Goal: Book appointment/travel/reservation

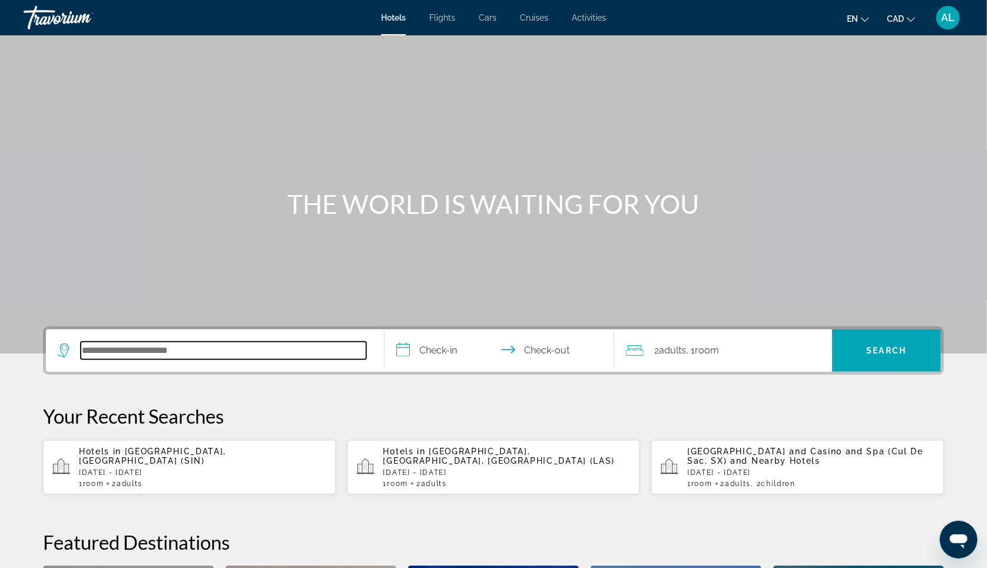
click at [101, 359] on input "Search hotel destination" at bounding box center [224, 351] width 286 height 18
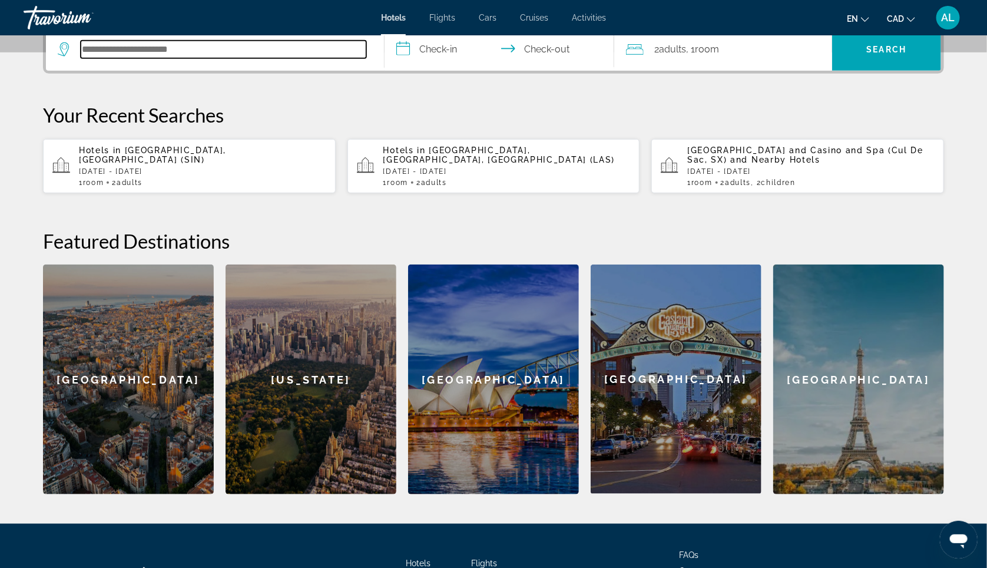
scroll to position [304, 0]
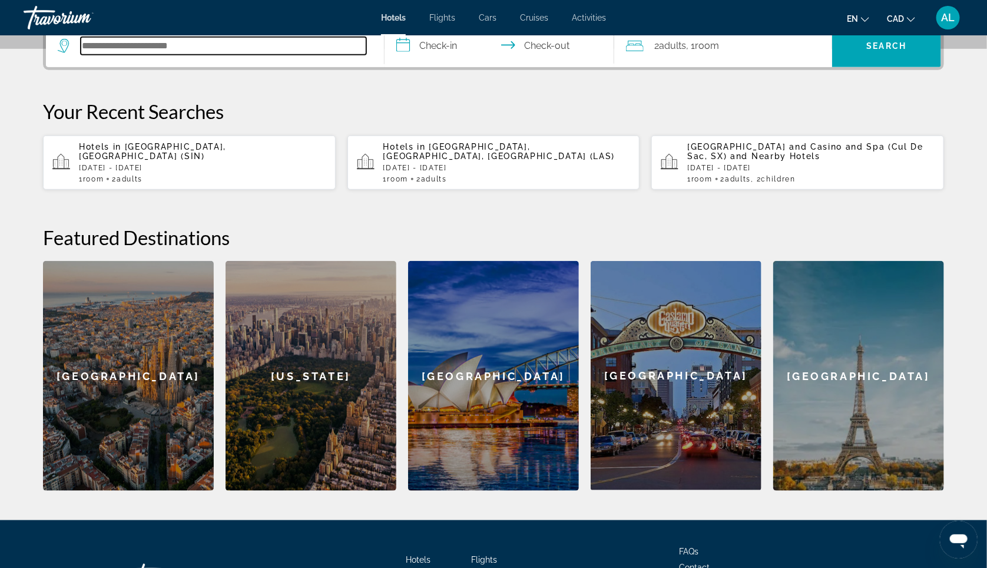
type input "*"
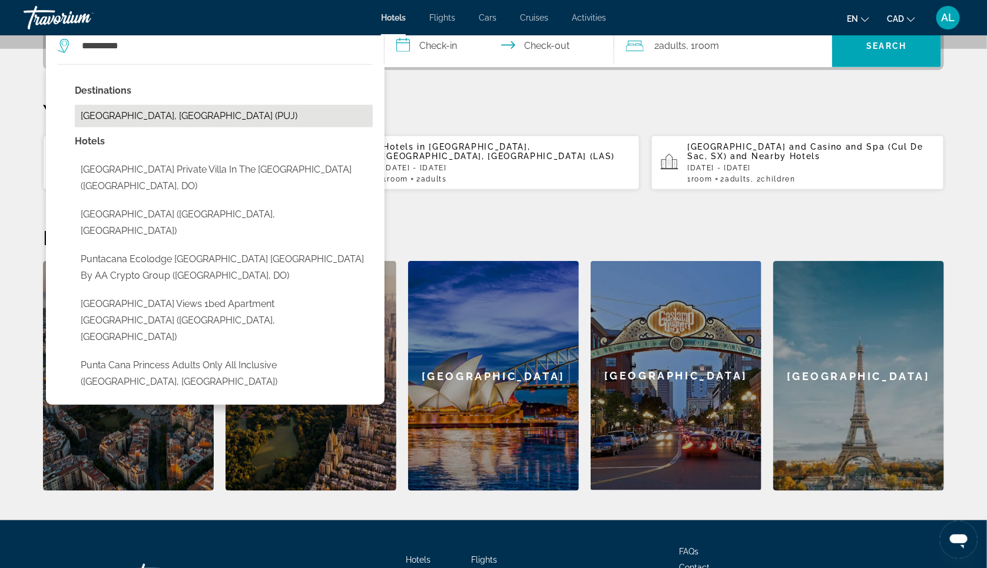
click at [171, 127] on button "Punta Cana, Dominican Republic (PUJ)" at bounding box center [224, 116] width 298 height 22
type input "**********"
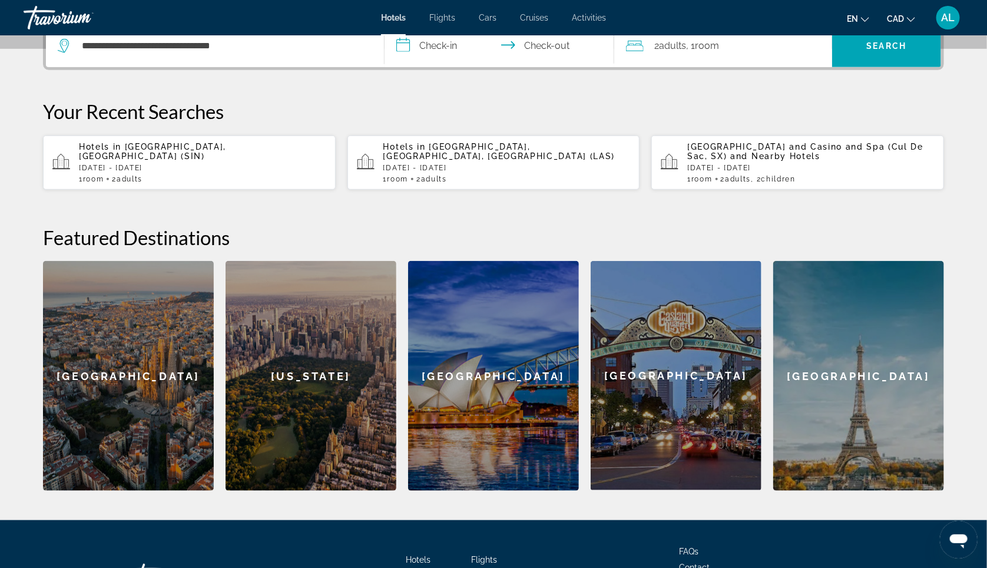
click at [437, 64] on input "**********" at bounding box center [502, 48] width 234 height 46
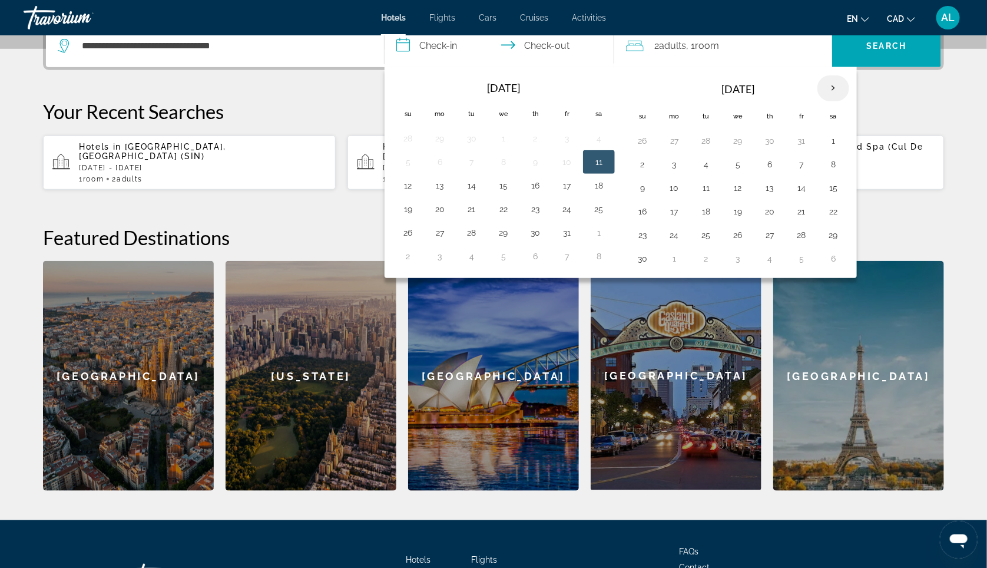
click at [844, 101] on th "Next month" at bounding box center [833, 88] width 32 height 26
click at [849, 101] on th "Next month" at bounding box center [833, 88] width 32 height 26
click at [683, 196] on button "9" at bounding box center [674, 188] width 19 height 16
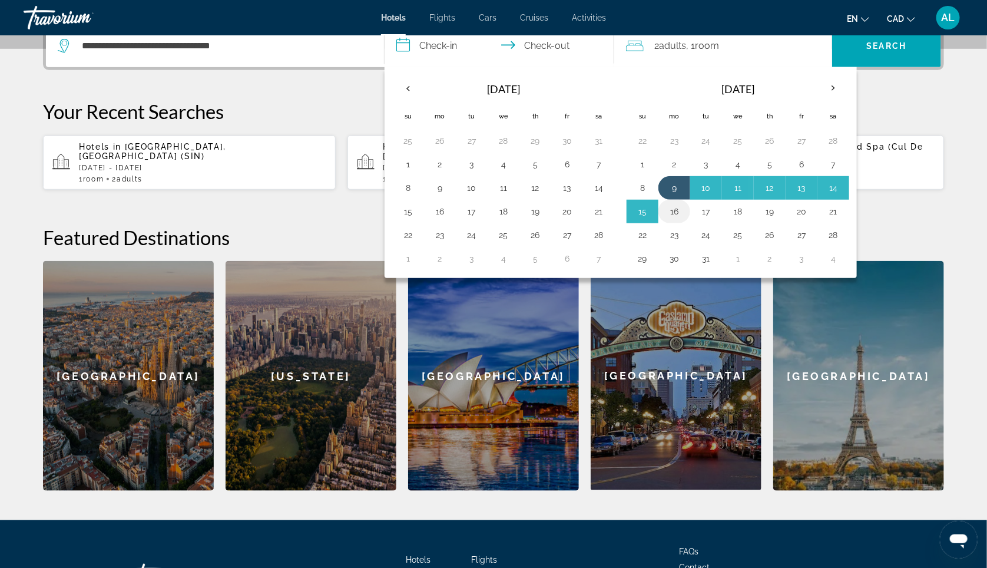
click at [676, 220] on button "16" at bounding box center [674, 211] width 19 height 16
type input "**********"
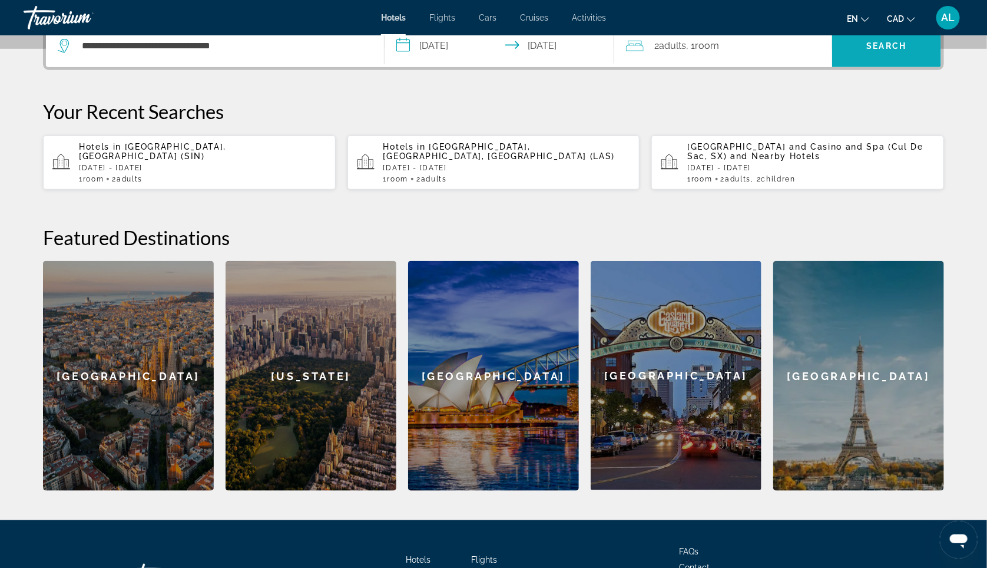
click at [880, 60] on span "Search" at bounding box center [886, 46] width 109 height 28
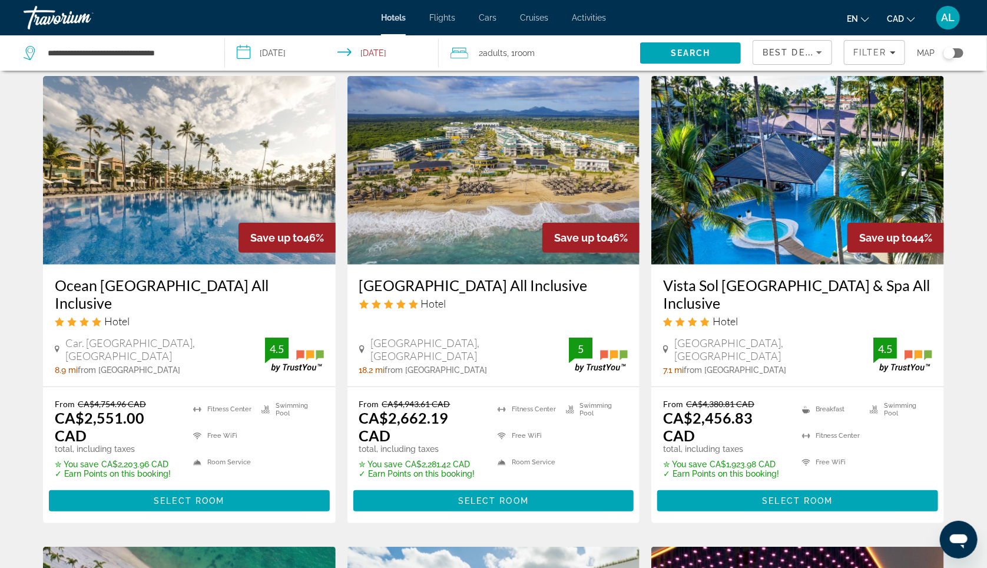
scroll to position [64, 0]
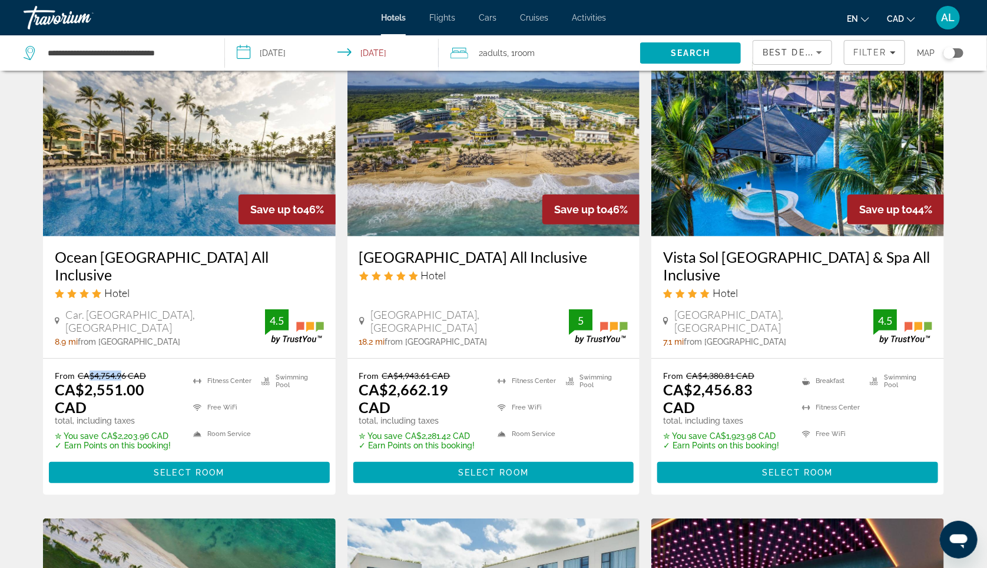
drag, startPoint x: 72, startPoint y: 396, endPoint x: 101, endPoint y: 396, distance: 28.9
click at [101, 380] on del "CA$4,754.96 CAD" at bounding box center [112, 375] width 68 height 10
click at [200, 334] on div "Car. Arena Gorda, Punta Cana" at bounding box center [160, 321] width 210 height 26
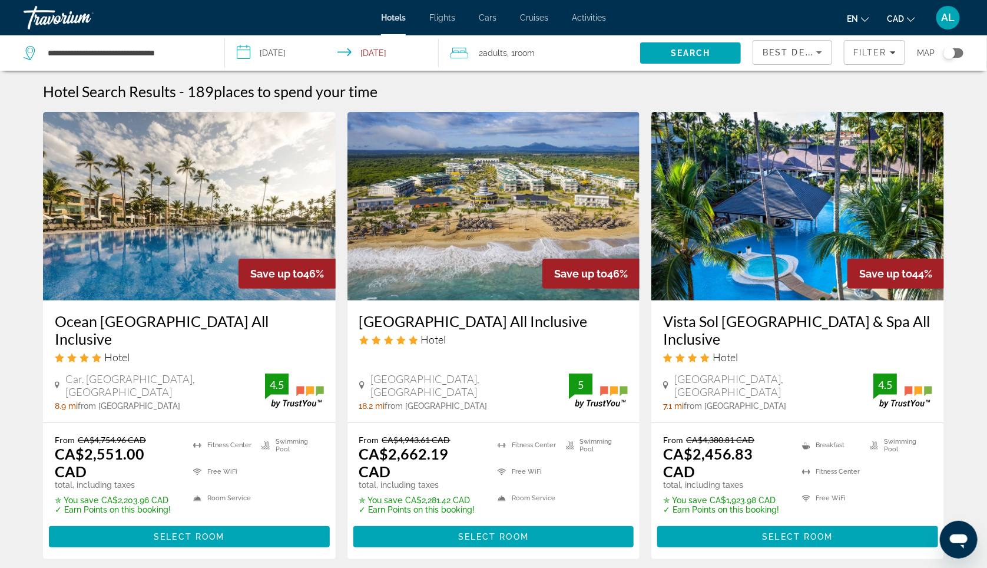
scroll to position [0, 0]
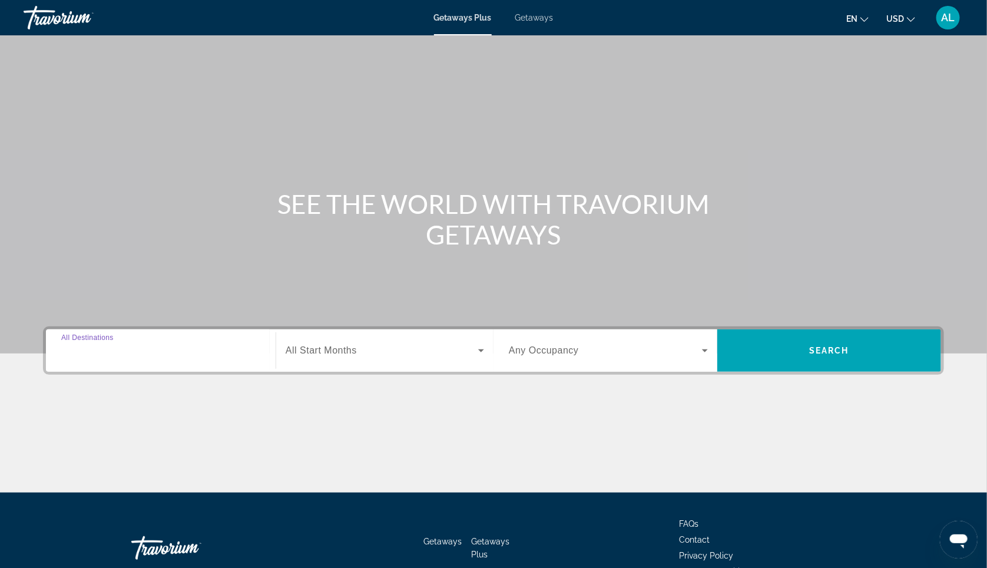
click at [63, 363] on div "Destination All Destinations" at bounding box center [160, 351] width 199 height 34
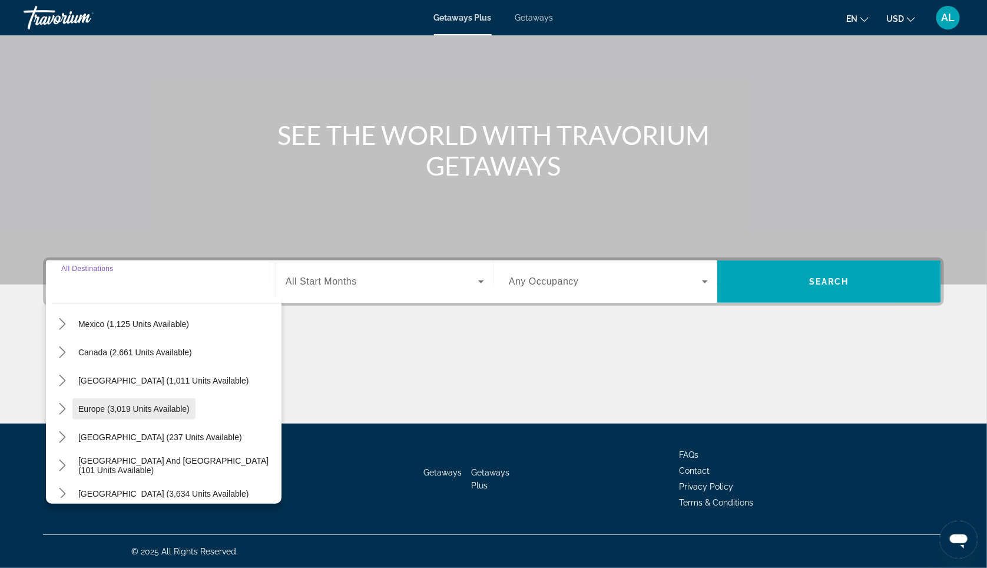
scroll to position [48, 0]
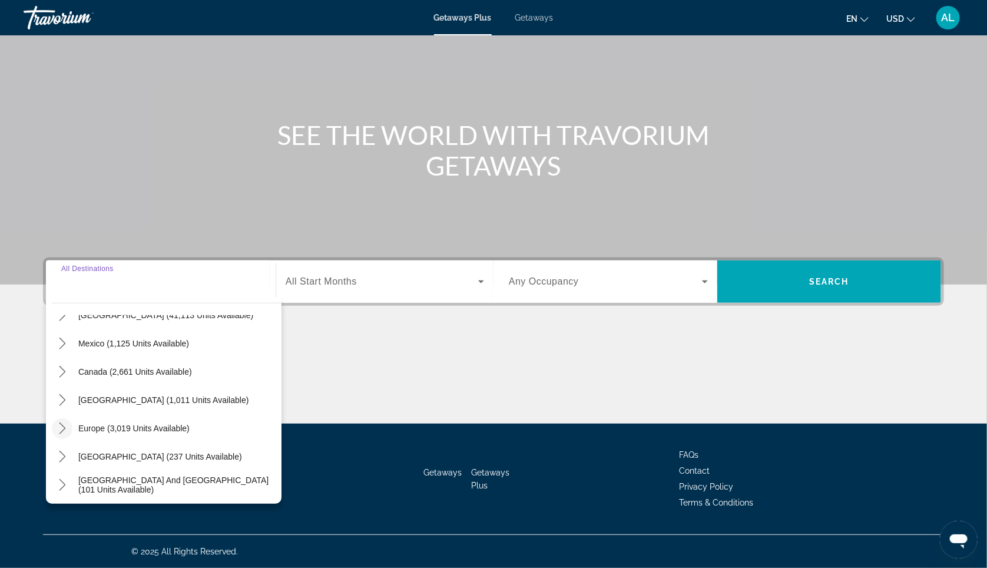
click at [57, 422] on icon "Toggle Europe (3,019 units available) submenu" at bounding box center [63, 428] width 12 height 12
click at [377, 265] on div "Search widget" at bounding box center [385, 281] width 198 height 33
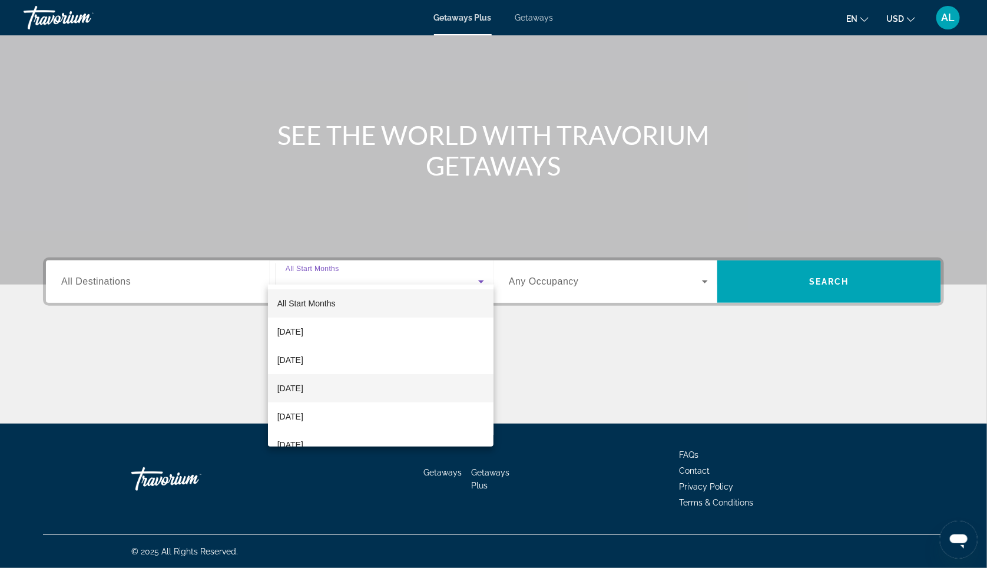
scroll to position [103, 0]
click at [338, 386] on mat-option "[DATE]" at bounding box center [381, 389] width 226 height 28
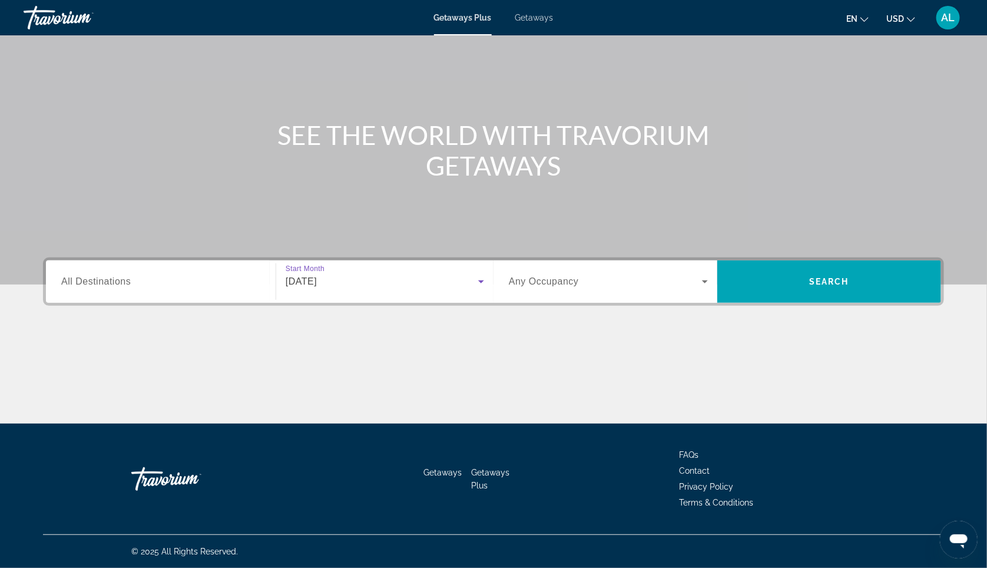
click at [180, 275] on input "Destination All Destinations" at bounding box center [160, 282] width 199 height 14
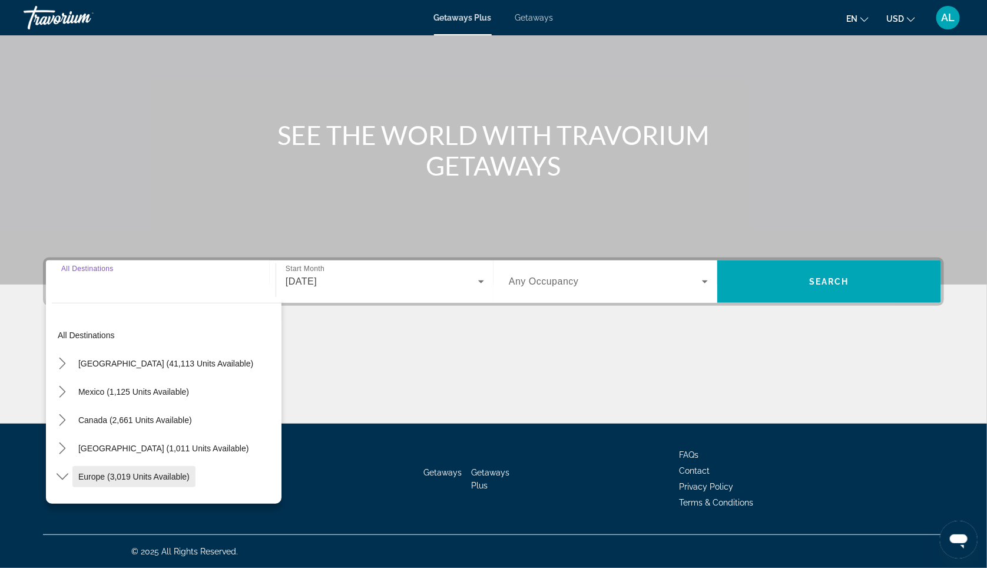
click at [72, 462] on span "Select destination: Europe (3,019 units available)" at bounding box center [133, 476] width 123 height 28
type input "**********"
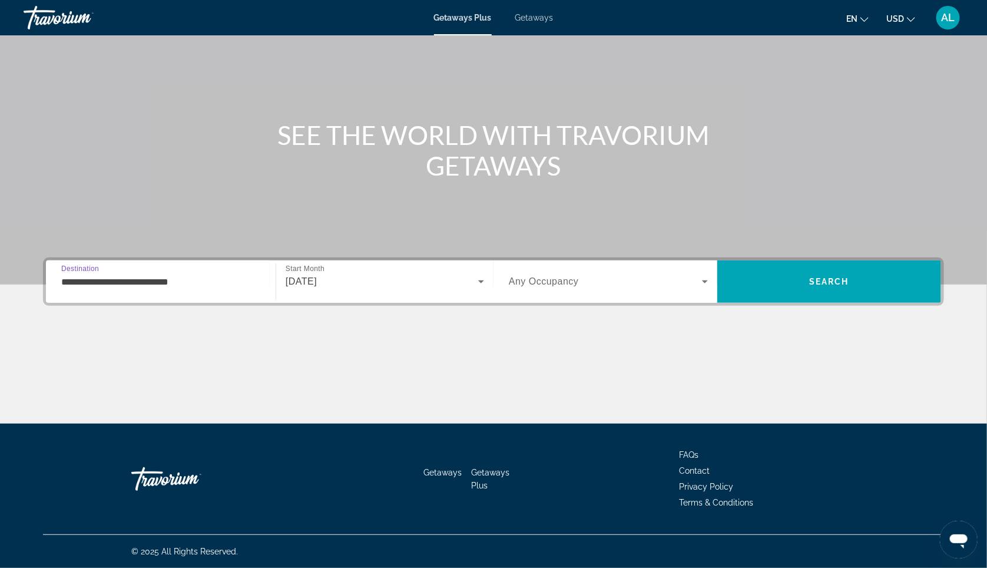
click at [674, 274] on span "Search widget" at bounding box center [605, 281] width 193 height 14
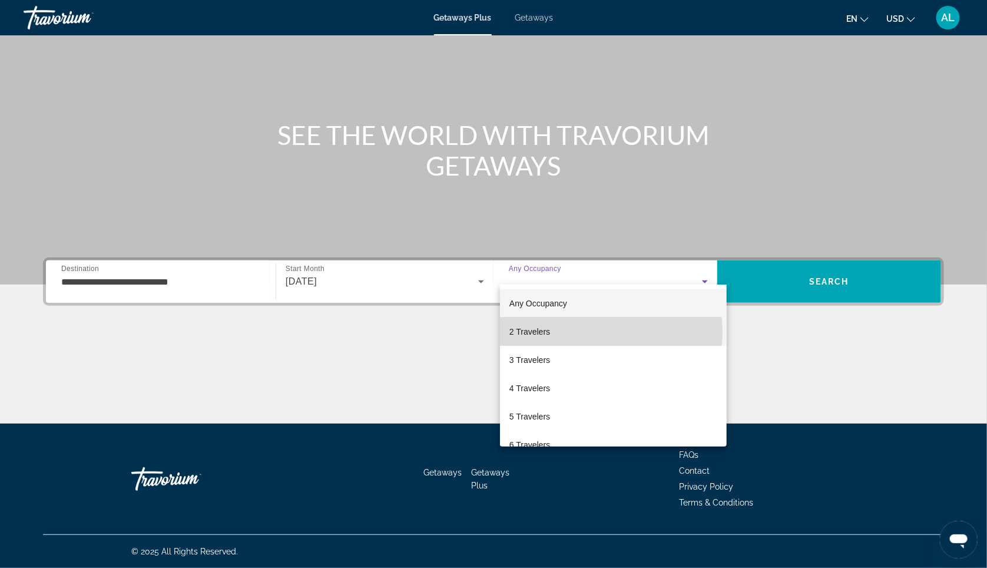
click at [611, 332] on mat-option "2 Travelers" at bounding box center [613, 331] width 227 height 28
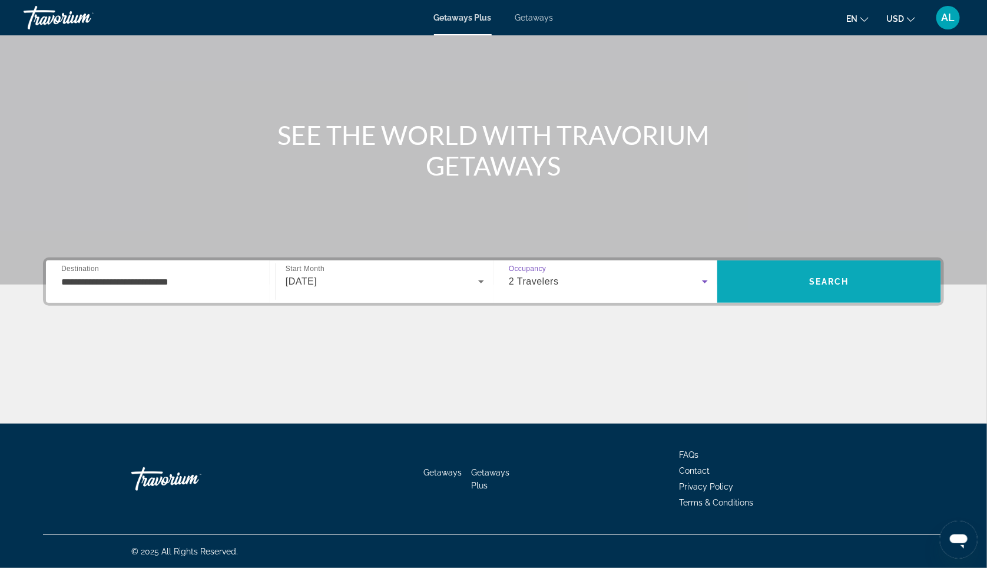
click at [875, 267] on span "Search" at bounding box center [829, 281] width 224 height 28
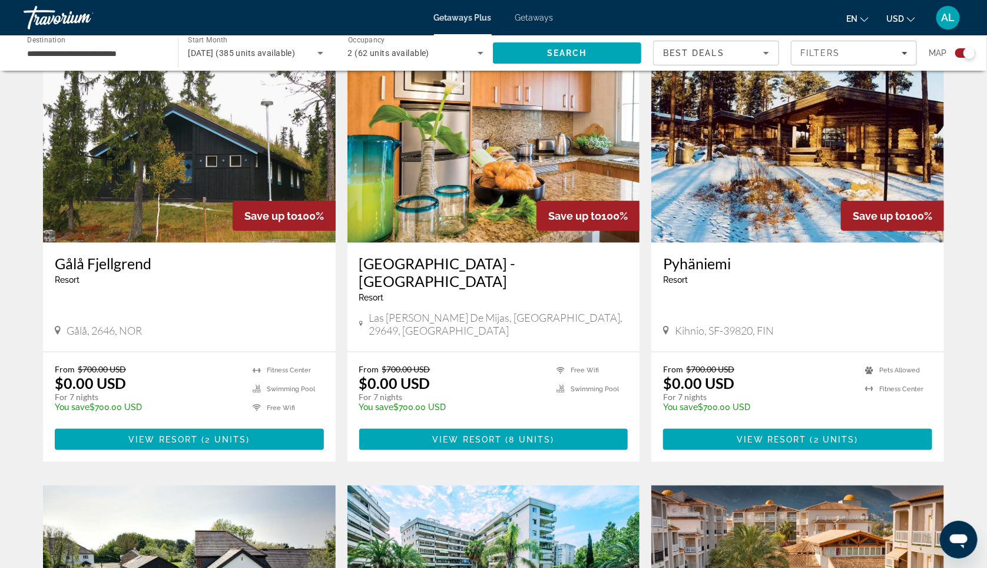
scroll to position [422, 0]
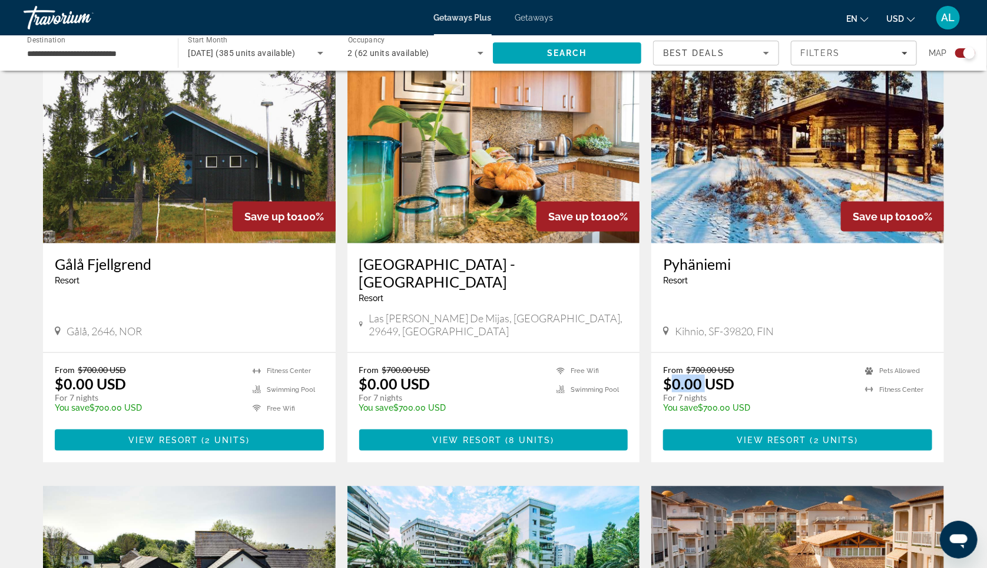
drag, startPoint x: 677, startPoint y: 373, endPoint x: 716, endPoint y: 375, distance: 38.9
click at [716, 376] on p "$0.00 USD" at bounding box center [698, 384] width 71 height 18
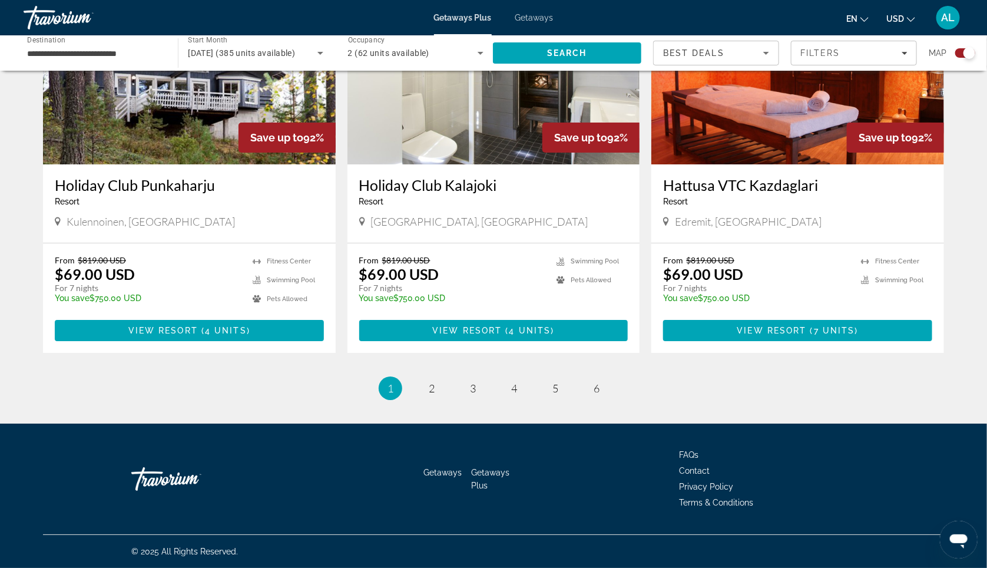
scroll to position [1819, 0]
click at [422, 385] on link "page 2" at bounding box center [432, 388] width 21 height 21
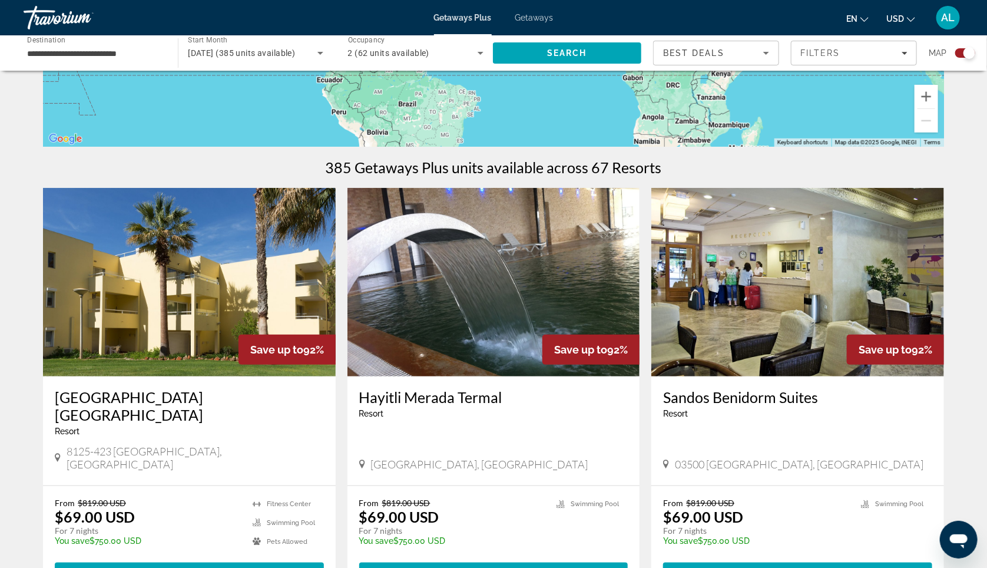
scroll to position [52, 0]
